Goal: Information Seeking & Learning: Check status

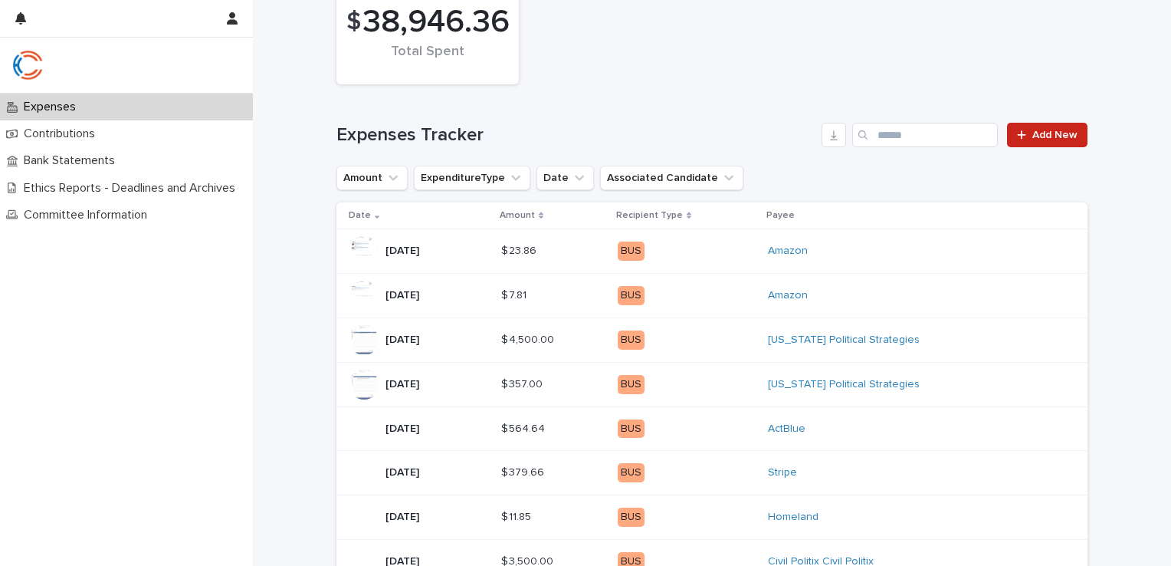
scroll to position [202, 0]
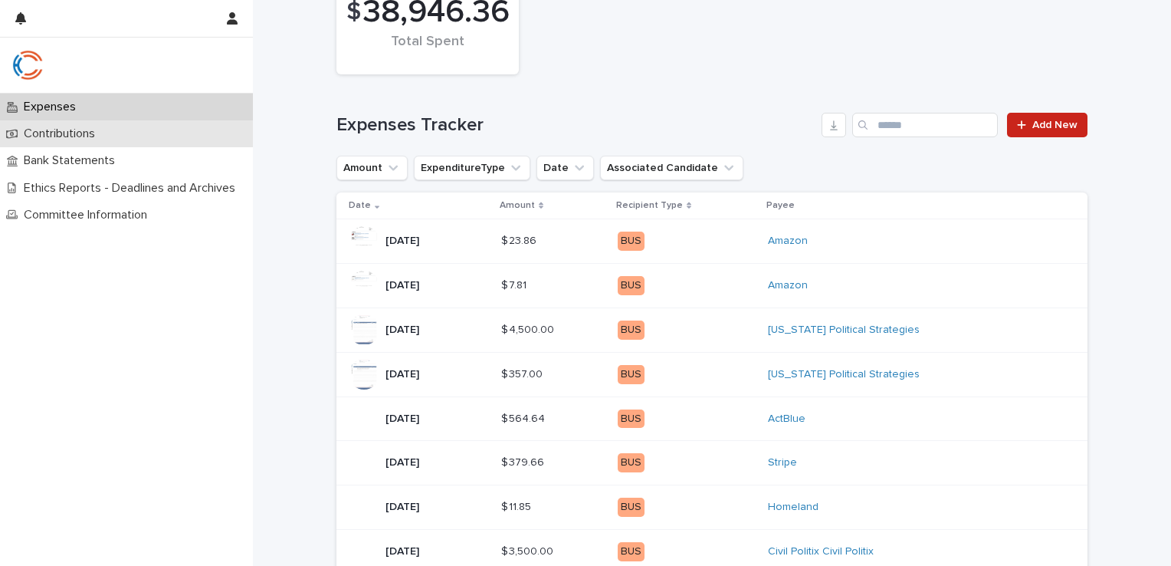
click at [111, 137] on div "Contributions" at bounding box center [126, 133] width 253 height 27
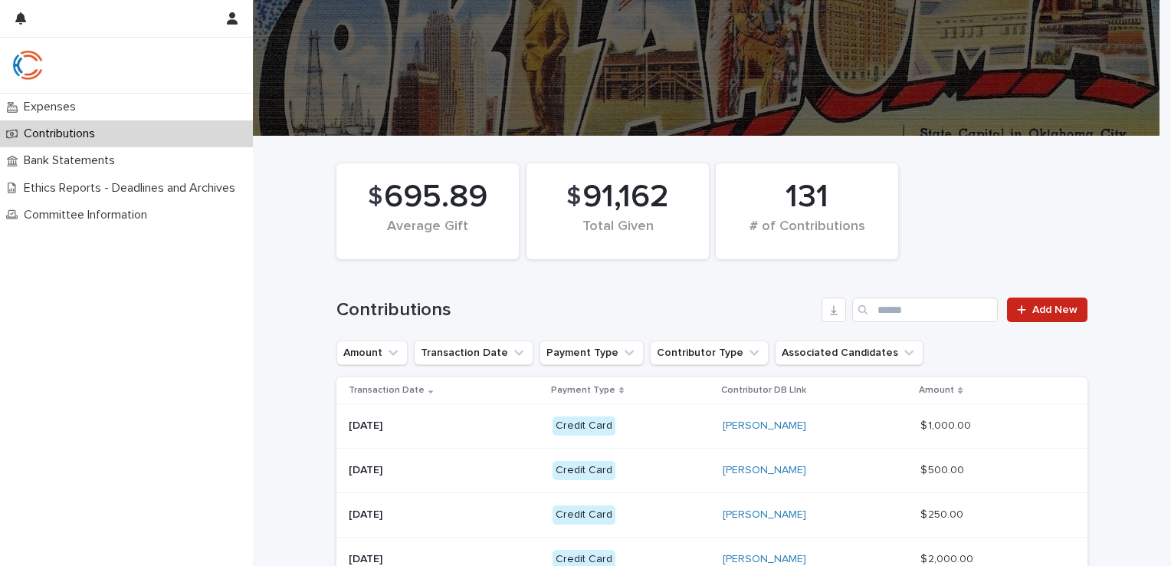
scroll to position [6, 0]
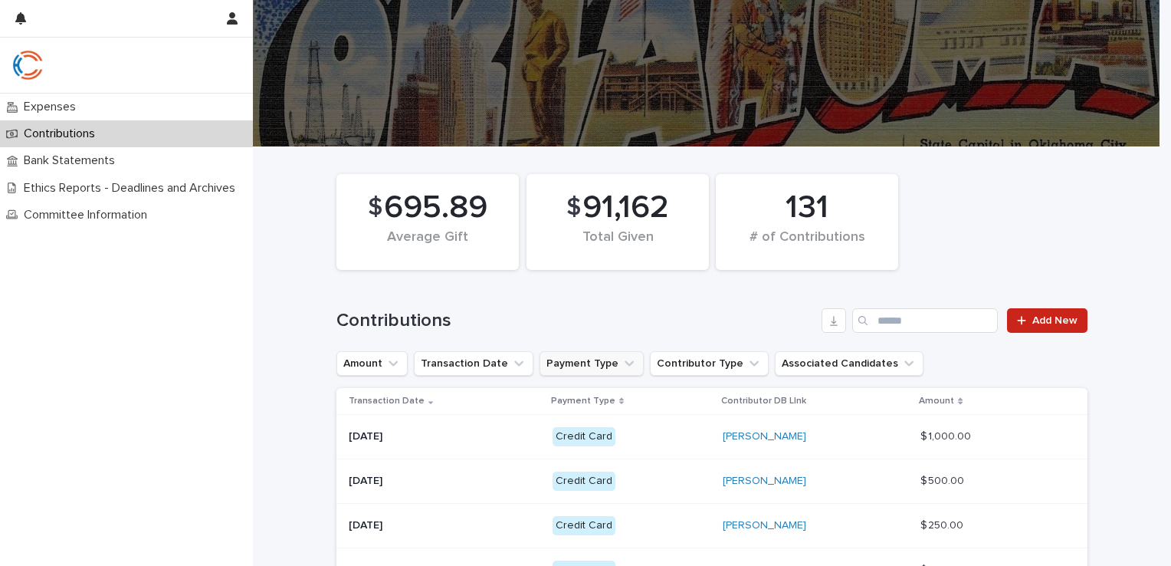
click at [622, 356] on icon "Payment Type" at bounding box center [629, 363] width 15 height 15
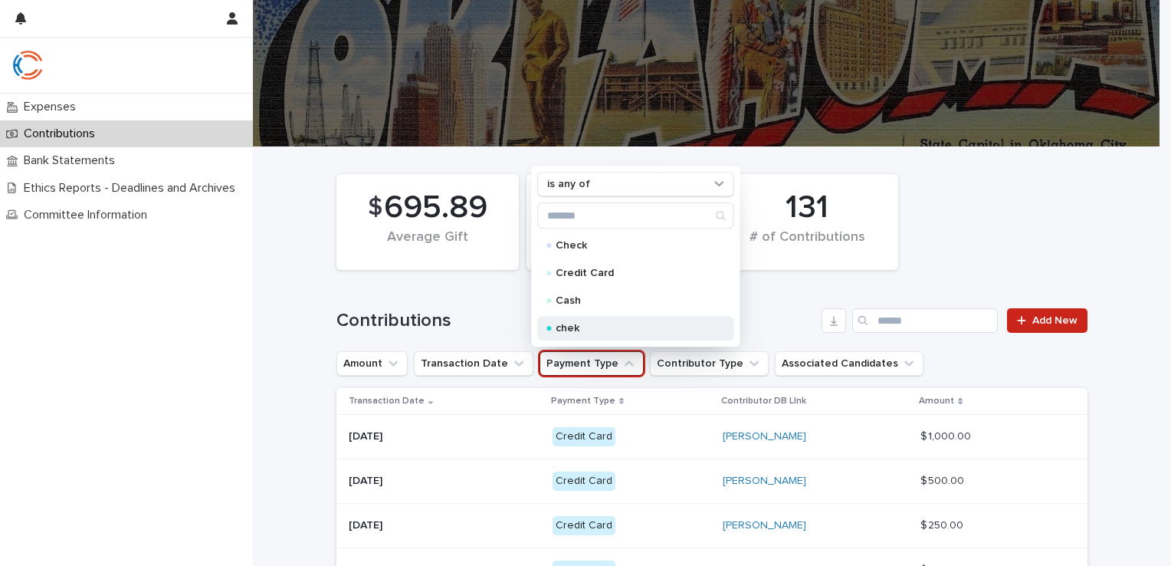
click at [566, 324] on p "chek" at bounding box center [632, 329] width 153 height 11
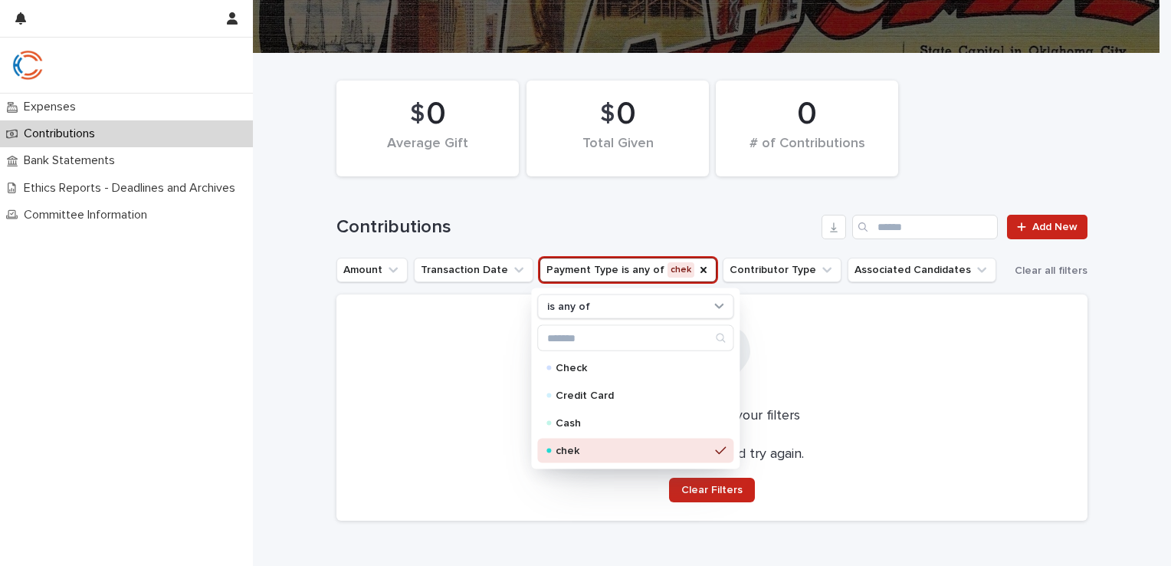
scroll to position [100, 0]
click at [556, 363] on p "Check" at bounding box center [632, 368] width 153 height 11
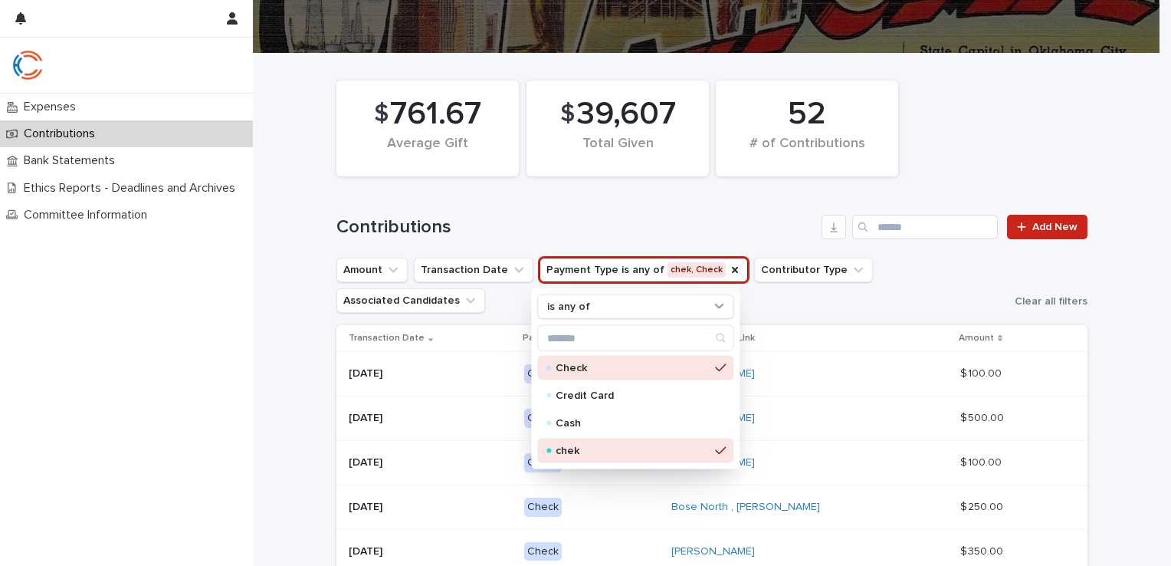
click at [704, 449] on div "chek" at bounding box center [635, 451] width 196 height 25
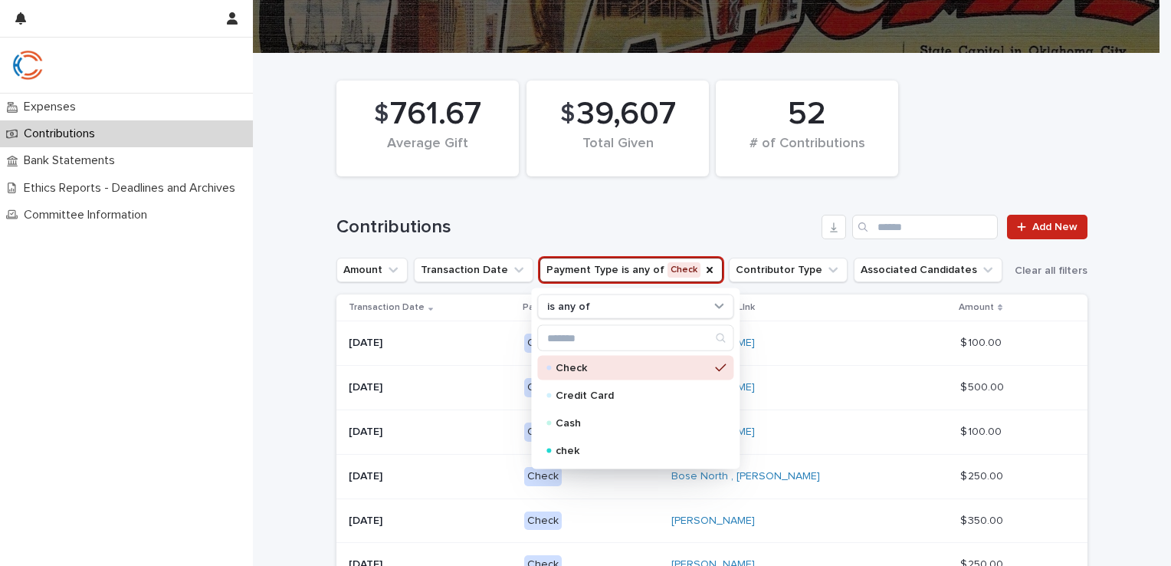
click at [1123, 409] on div "Loading... Saving… Loading... Saving… $ 761.67 Average Gift $ 39,607 Total Give…" at bounding box center [712, 474] width 918 height 841
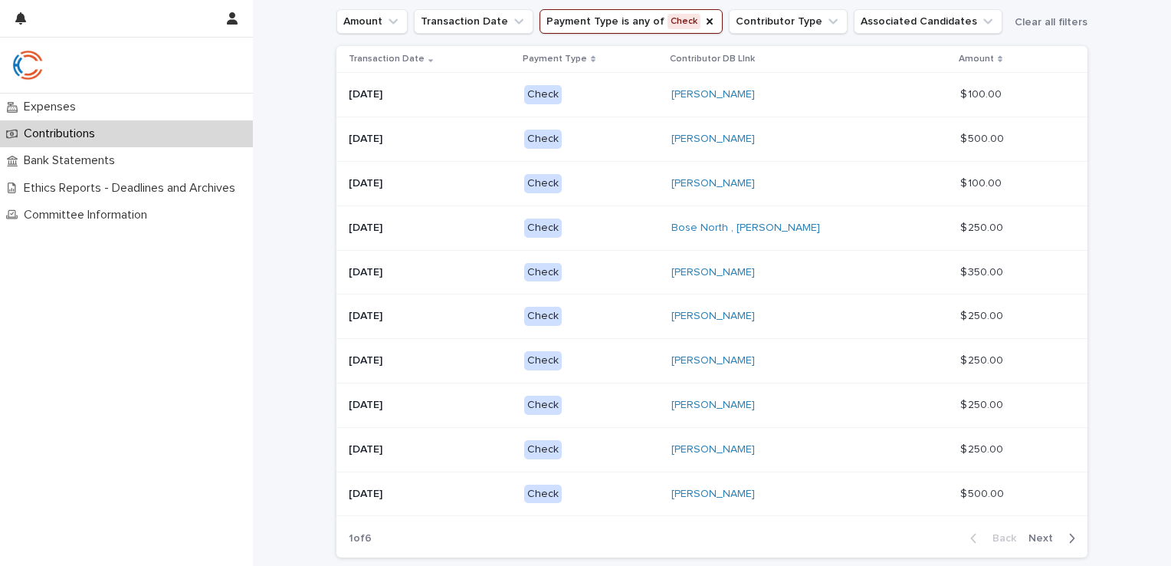
scroll to position [347, 0]
click at [1069, 533] on icon "button" at bounding box center [1072, 539] width 7 height 14
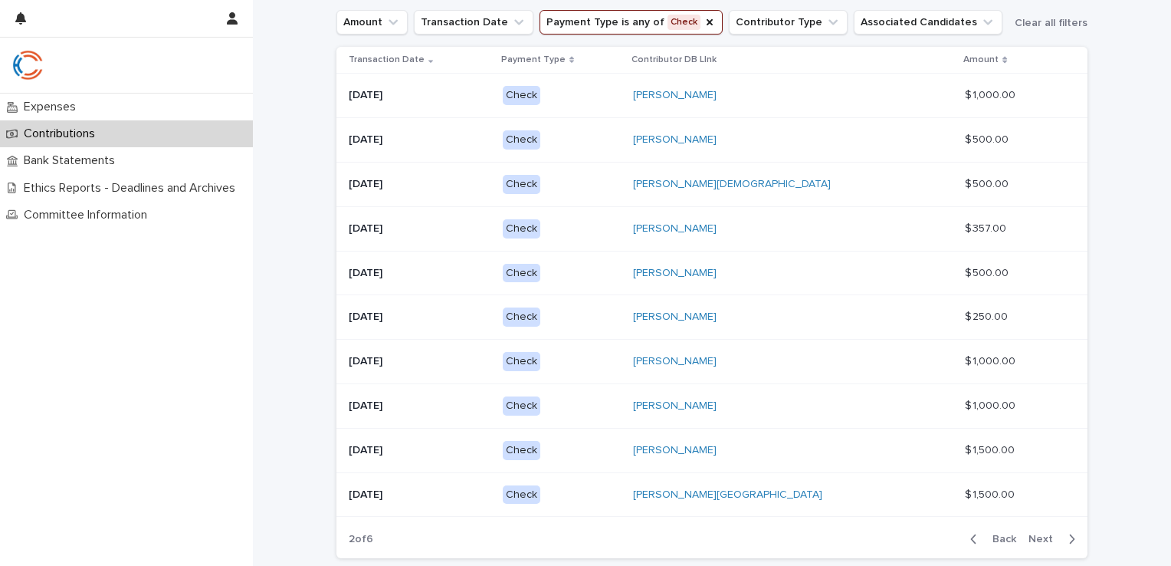
click at [998, 540] on span "Back" at bounding box center [1000, 539] width 33 height 11
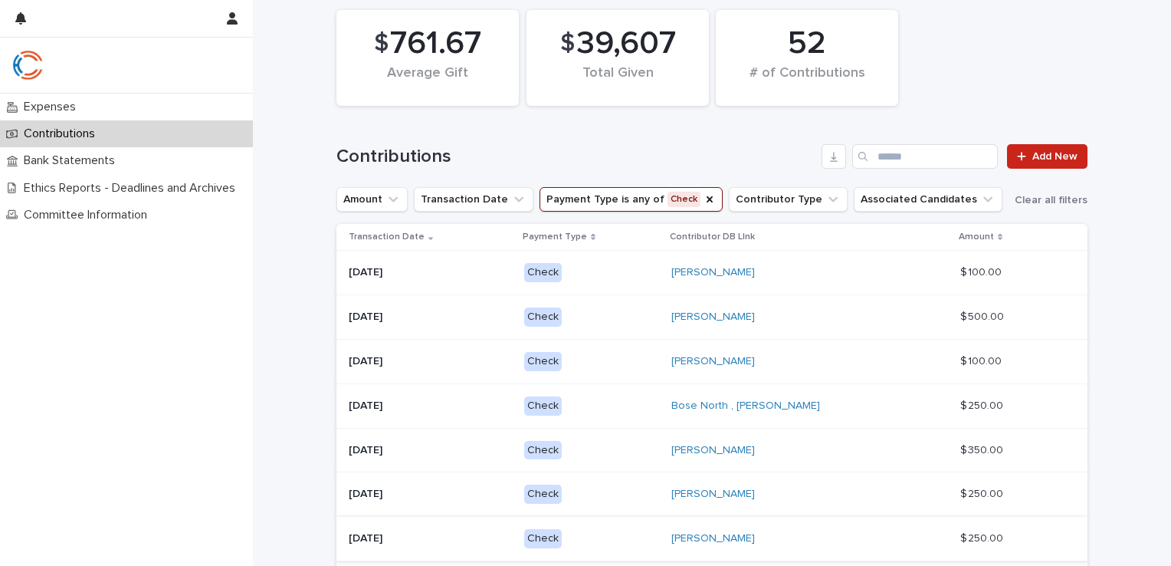
scroll to position [169, 0]
click at [704, 195] on icon "Payment Type" at bounding box center [710, 200] width 12 height 12
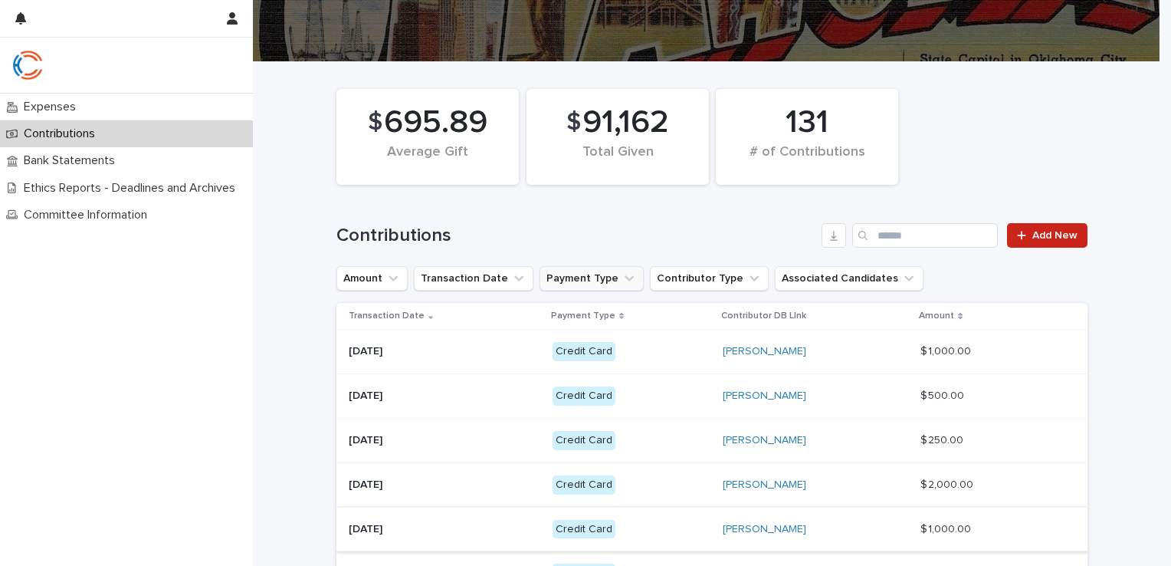
scroll to position [60, 0]
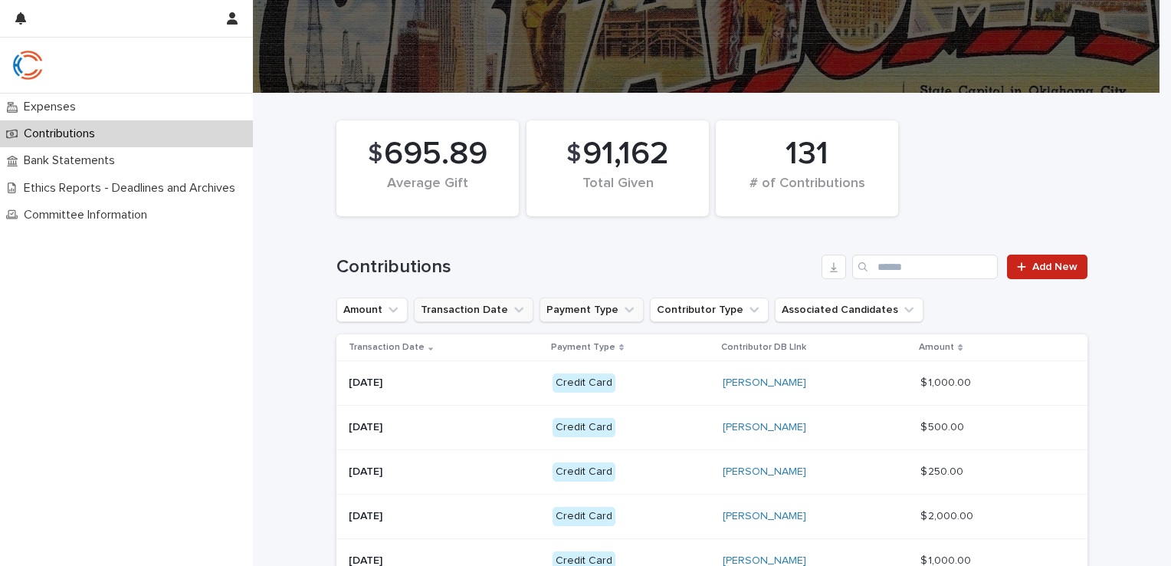
click at [492, 309] on button "Transaction Date" at bounding box center [474, 309] width 120 height 25
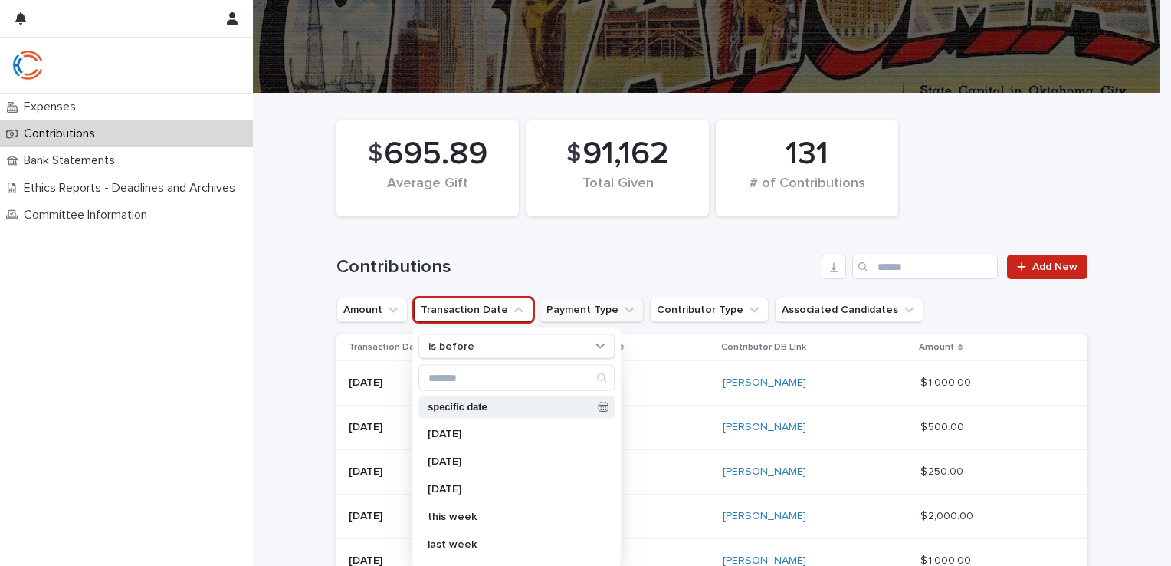
click at [457, 403] on p "specific date" at bounding box center [510, 407] width 164 height 10
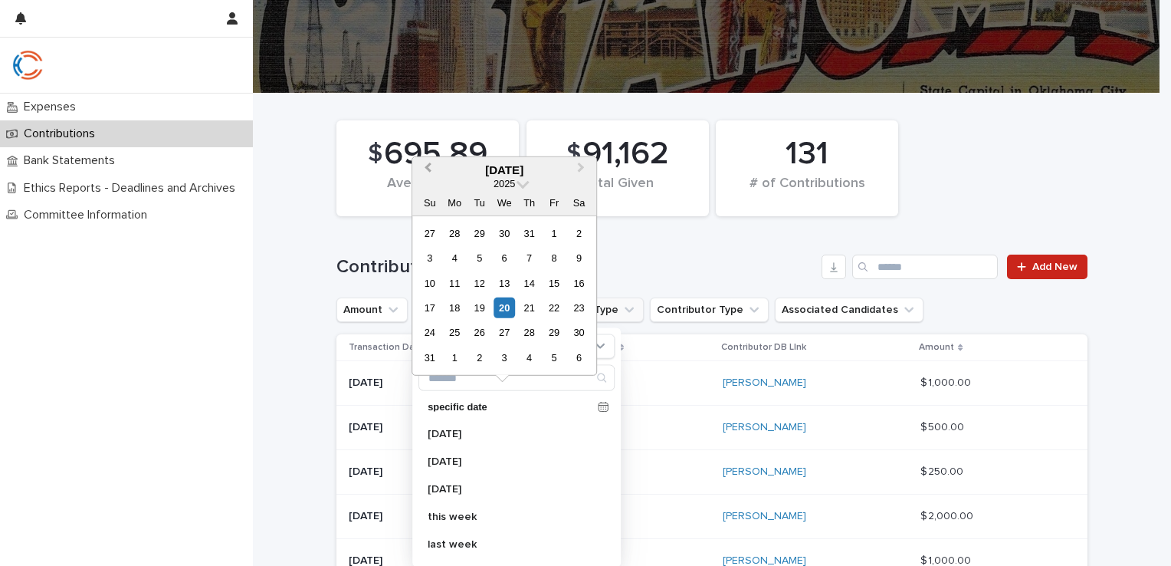
click at [428, 168] on span "Previous Month" at bounding box center [428, 169] width 0 height 21
click at [481, 234] on div "1" at bounding box center [479, 232] width 21 height 21
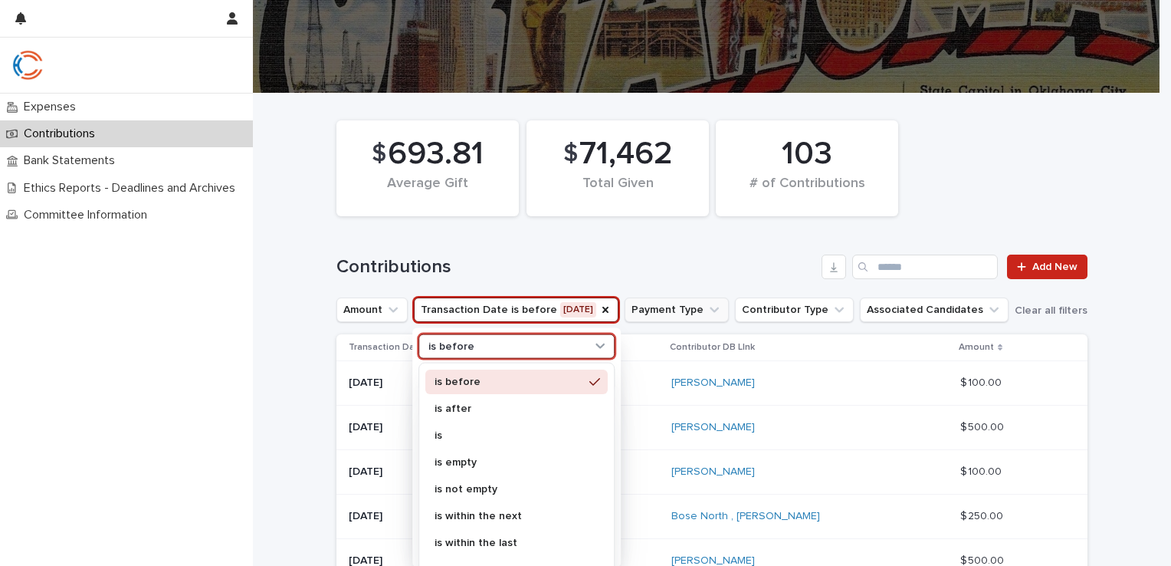
click at [540, 356] on div "is before" at bounding box center [517, 346] width 196 height 25
click at [474, 414] on div "is after" at bounding box center [516, 408] width 182 height 25
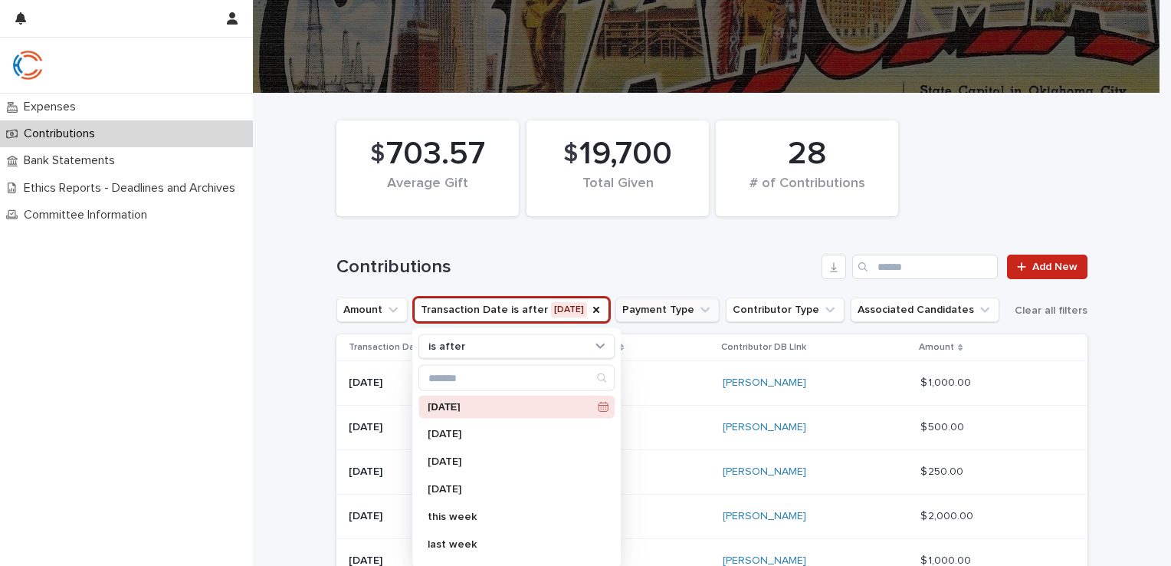
click at [709, 235] on div "Contributions Add New" at bounding box center [712, 261] width 751 height 74
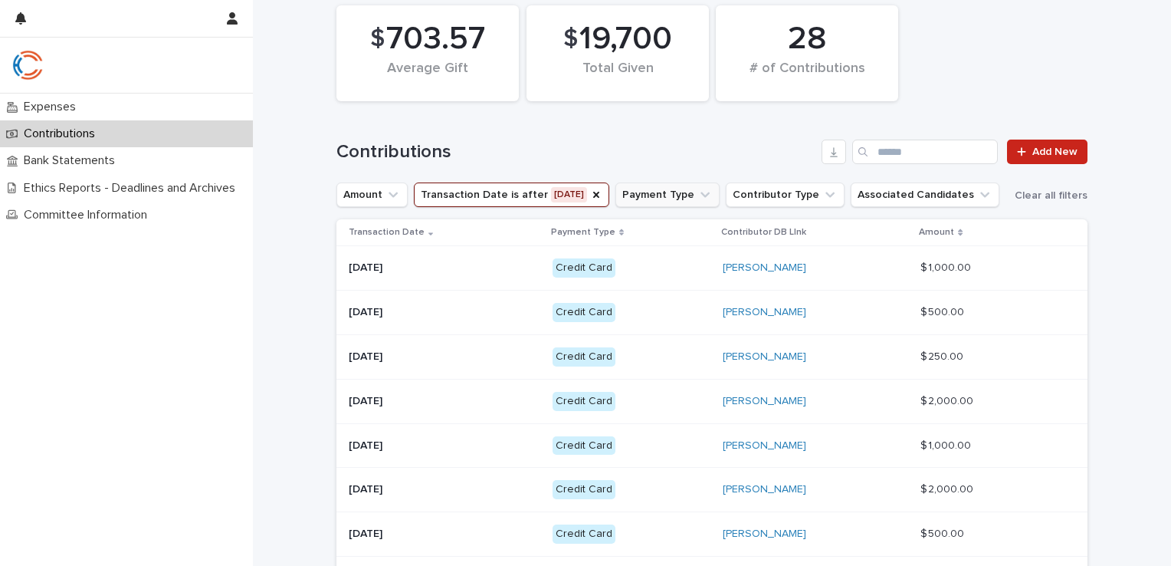
scroll to position [133, 0]
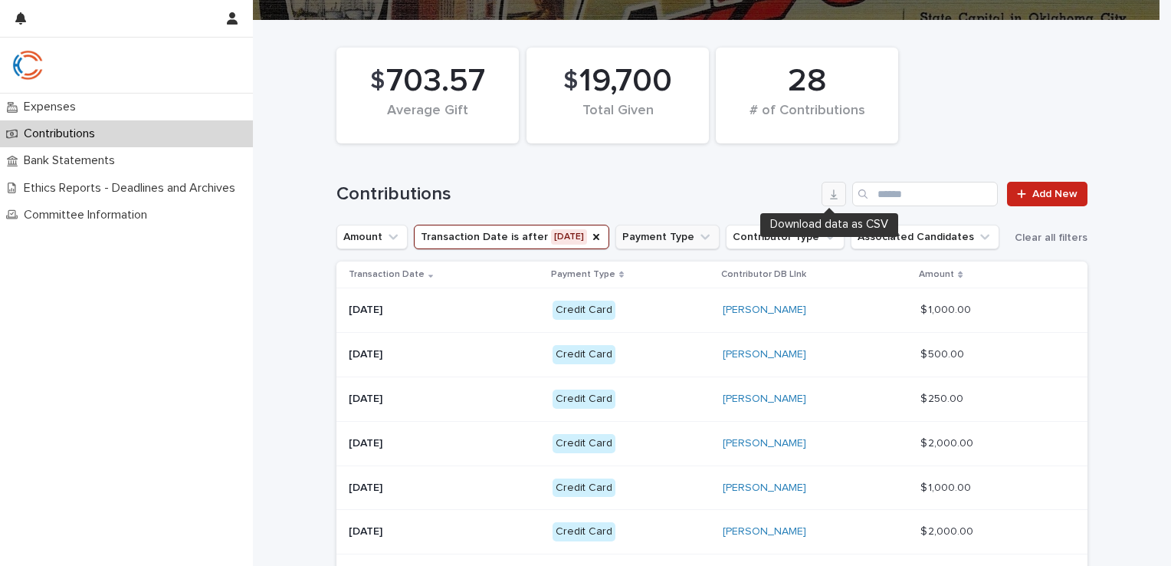
click at [834, 194] on icon "button" at bounding box center [834, 194] width 12 height 12
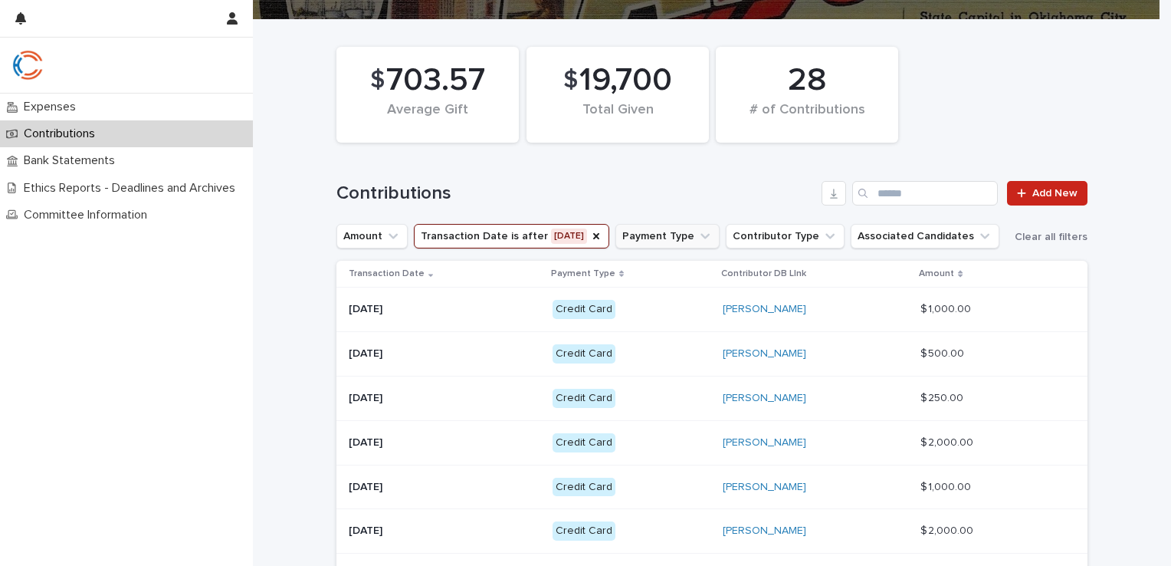
scroll to position [133, 0]
click at [601, 238] on icon "Transaction Date" at bounding box center [596, 236] width 12 height 12
